Goal: Task Accomplishment & Management: Manage account settings

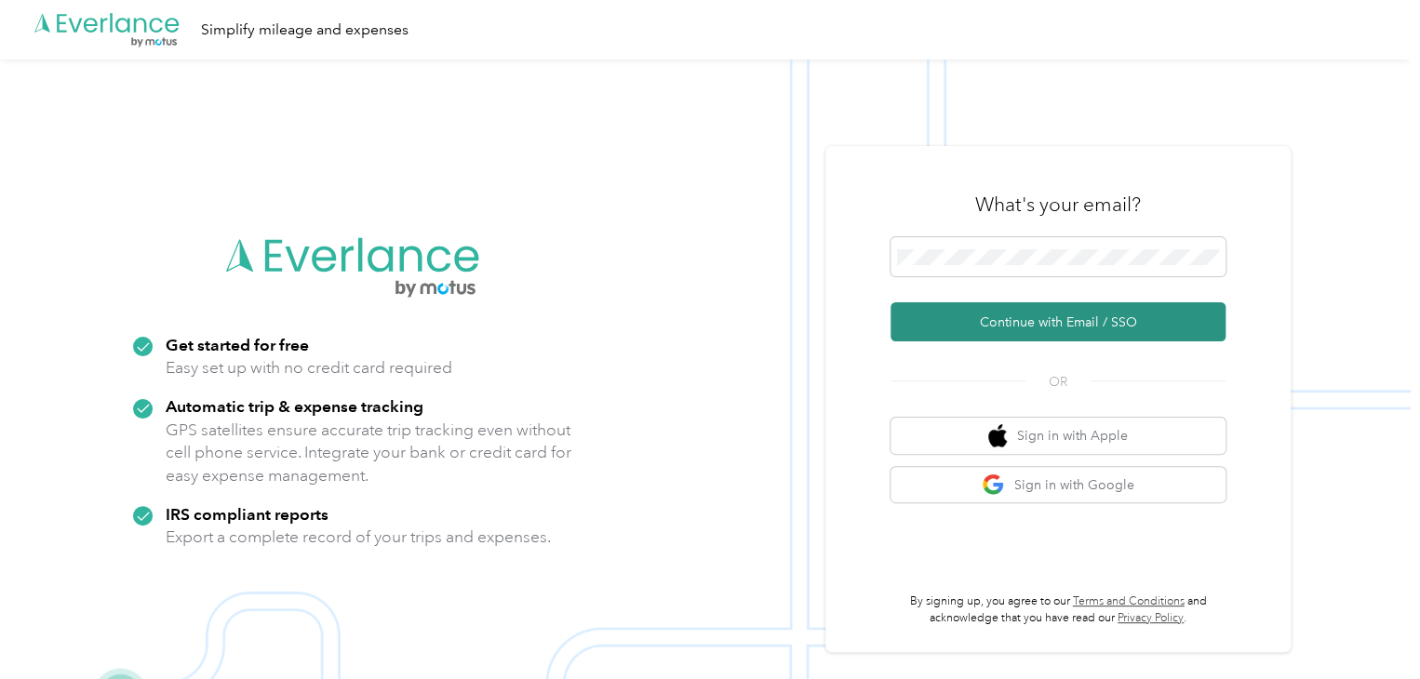
click at [1042, 325] on button "Continue with Email / SSO" at bounding box center [1057, 321] width 335 height 39
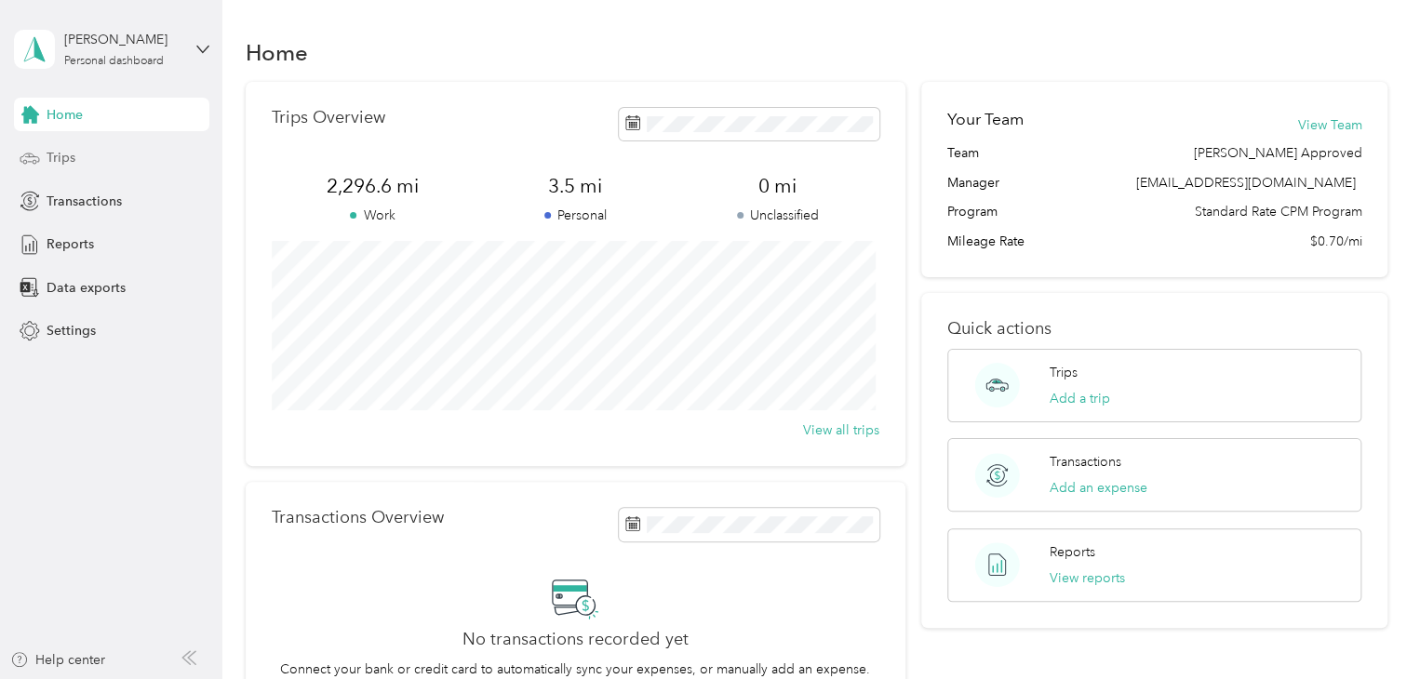
click at [43, 164] on div "Trips" at bounding box center [111, 157] width 195 height 33
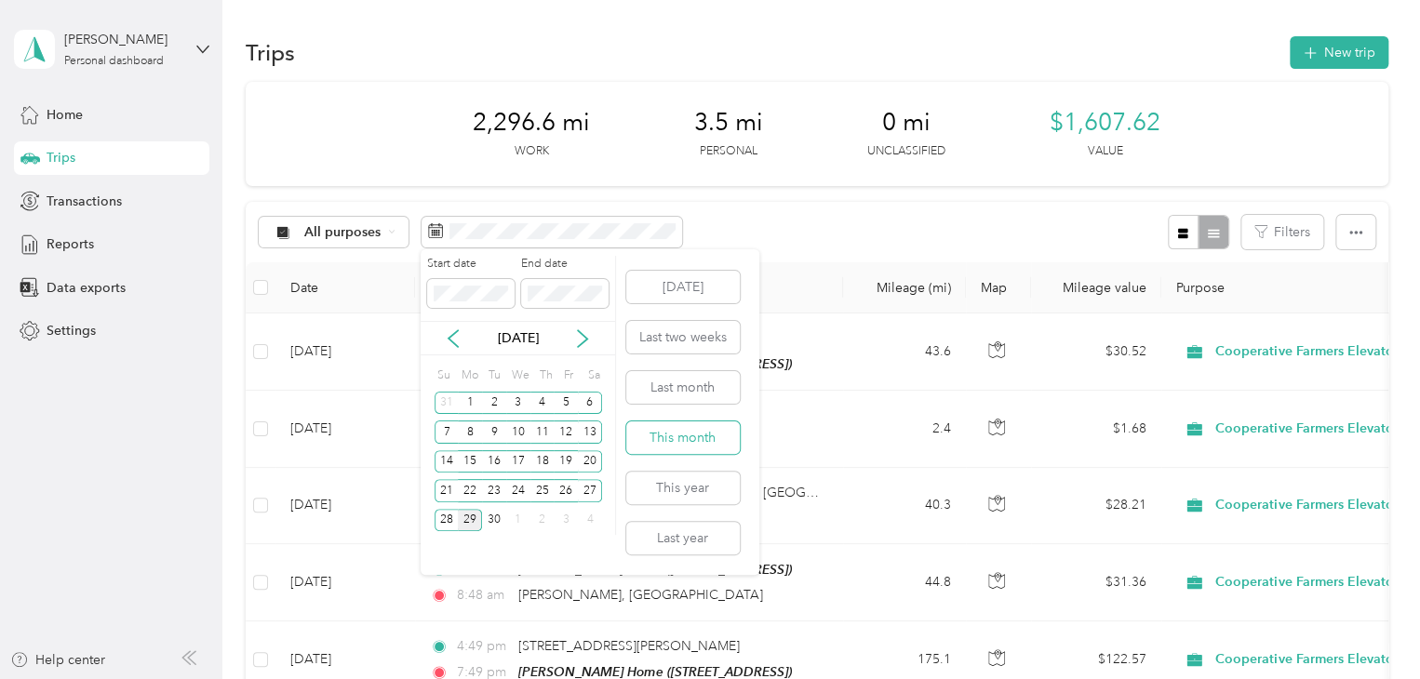
click at [694, 443] on button "This month" at bounding box center [682, 437] width 113 height 33
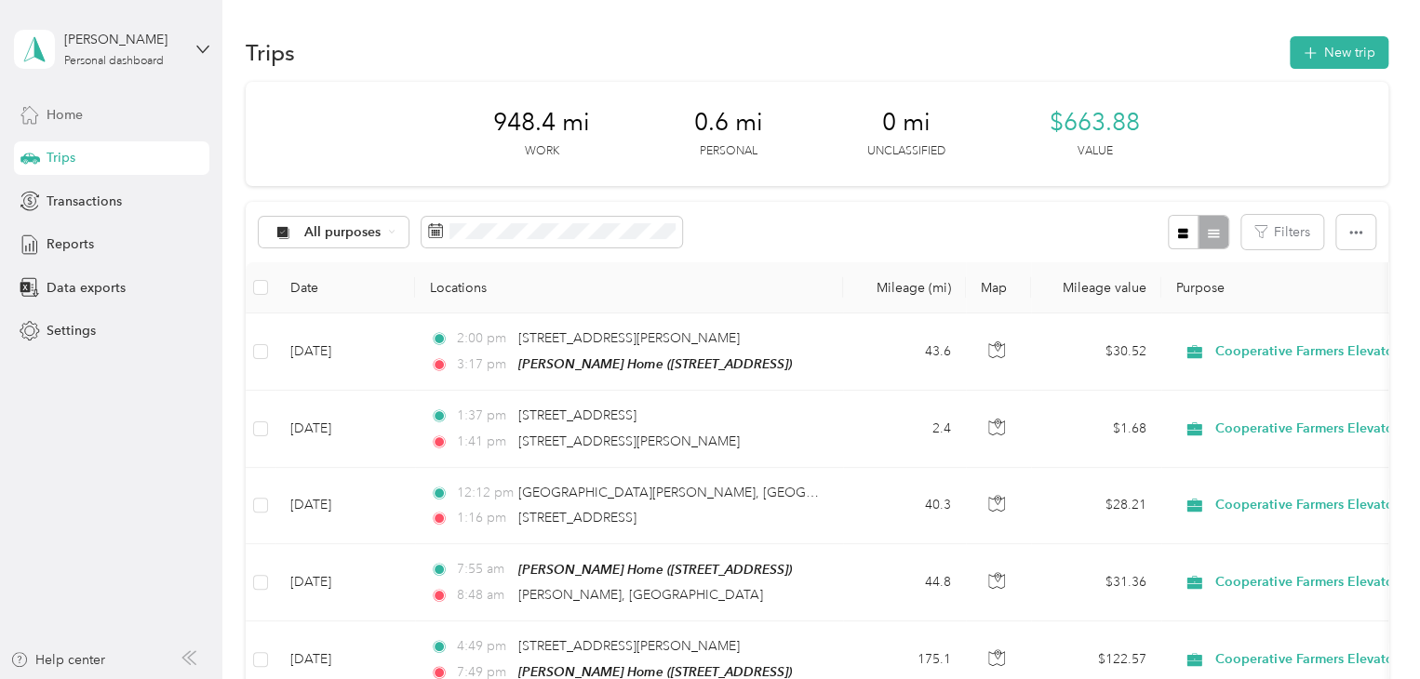
click at [112, 113] on div "Home" at bounding box center [111, 114] width 195 height 33
